Goal: Task Accomplishment & Management: Use online tool/utility

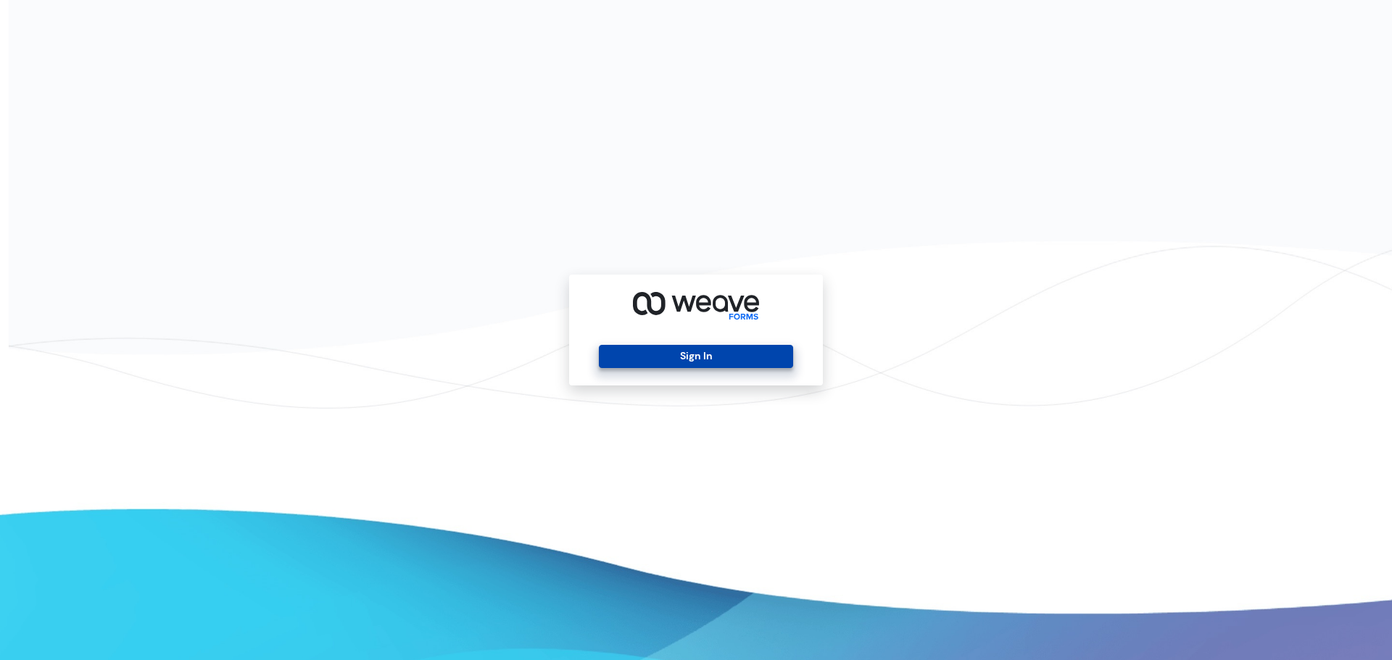
click at [646, 354] on button "Sign In" at bounding box center [696, 356] width 194 height 23
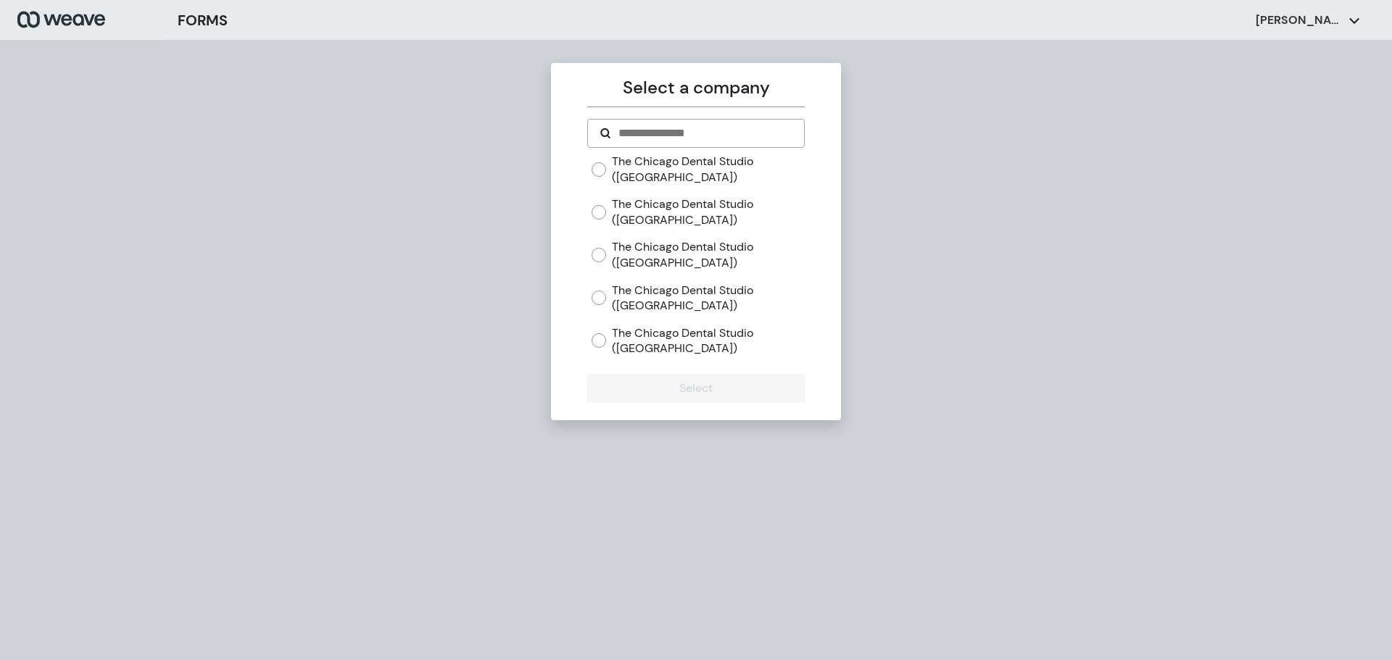
click at [591, 170] on div "The Chicago Dental Studio ([GEOGRAPHIC_DATA]) The [GEOGRAPHIC_DATA] ([GEOGRAPHI…" at bounding box center [695, 261] width 217 height 215
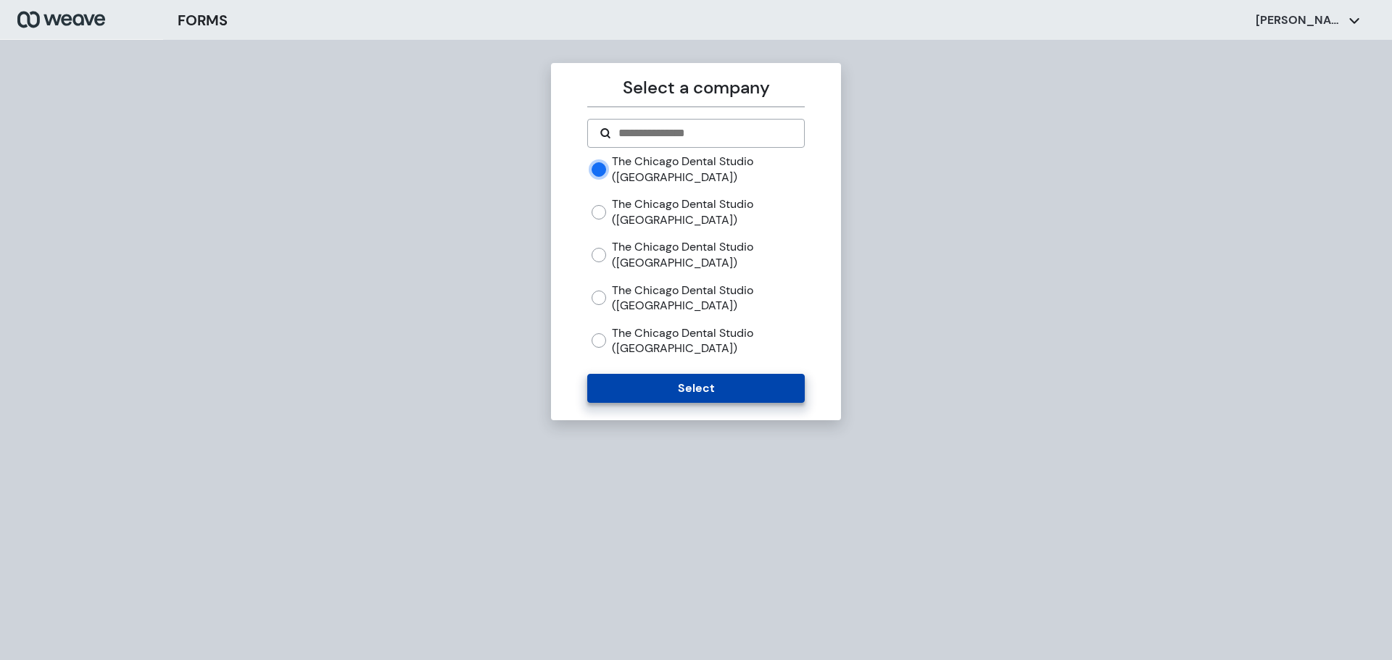
click at [665, 387] on button "Select" at bounding box center [695, 388] width 217 height 29
